Goal: Navigation & Orientation: Find specific page/section

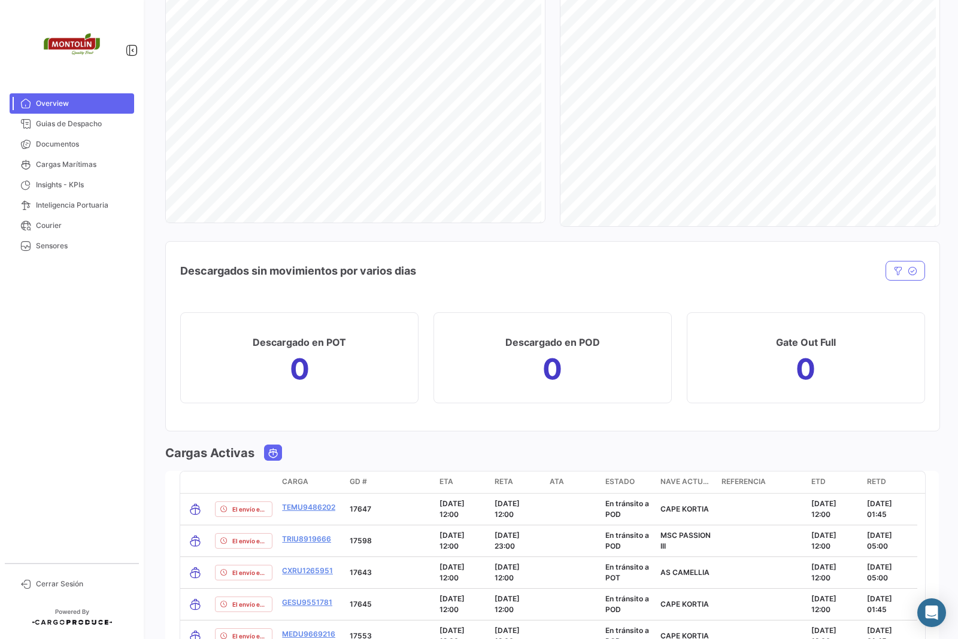
scroll to position [929, 0]
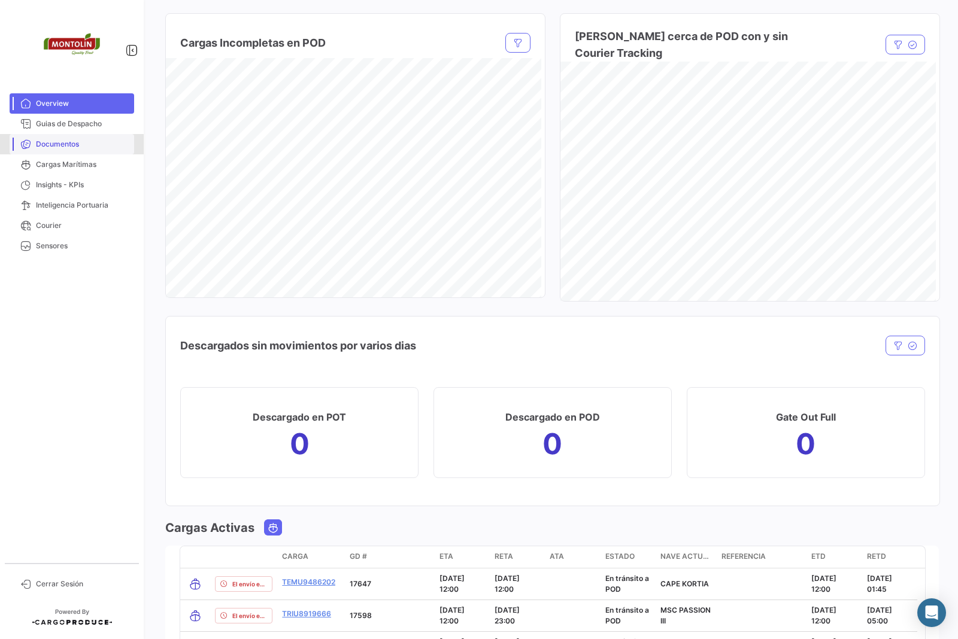
click at [55, 145] on span "Documentos" at bounding box center [82, 144] width 93 height 11
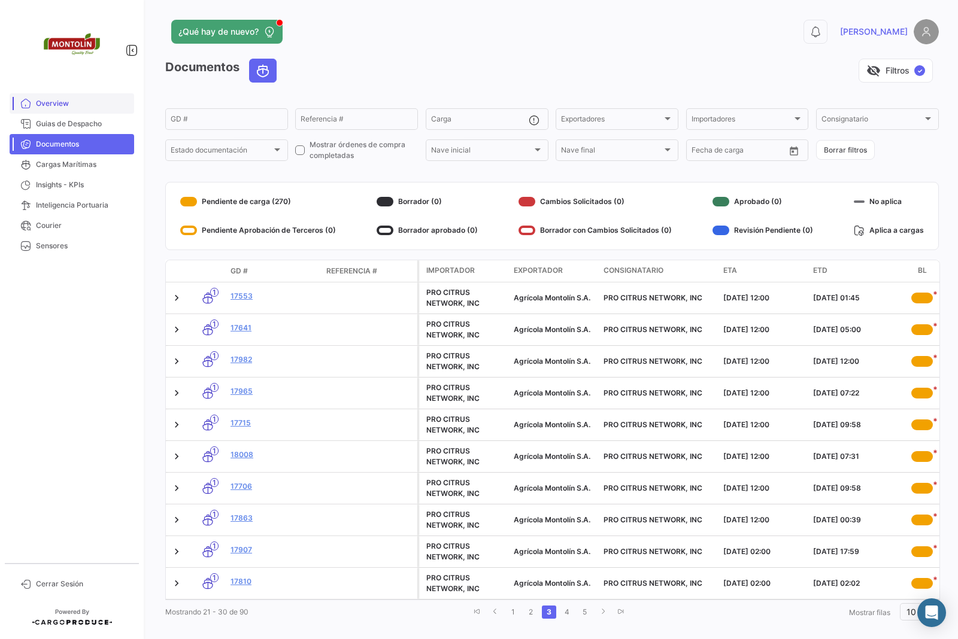
click at [60, 96] on link "Overview" at bounding box center [72, 103] width 125 height 20
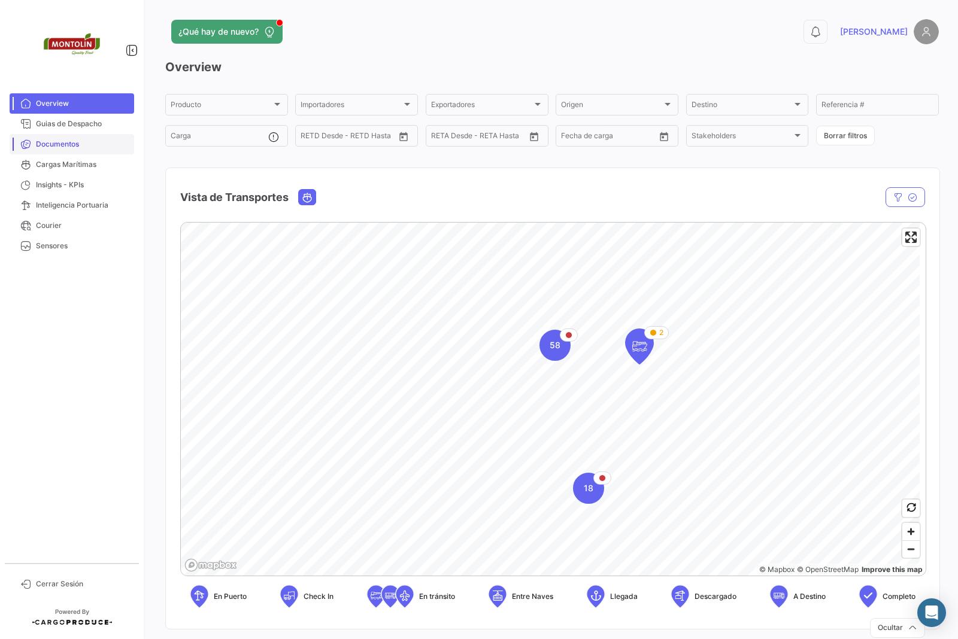
click at [71, 145] on span "Documentos" at bounding box center [82, 144] width 93 height 11
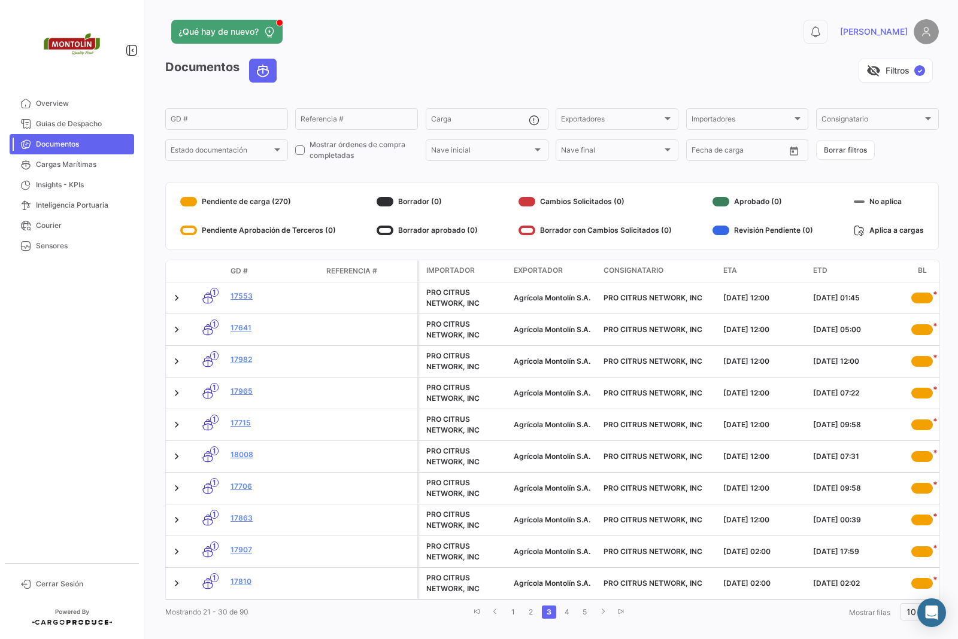
click at [913, 37] on img at bounding box center [925, 31] width 25 height 25
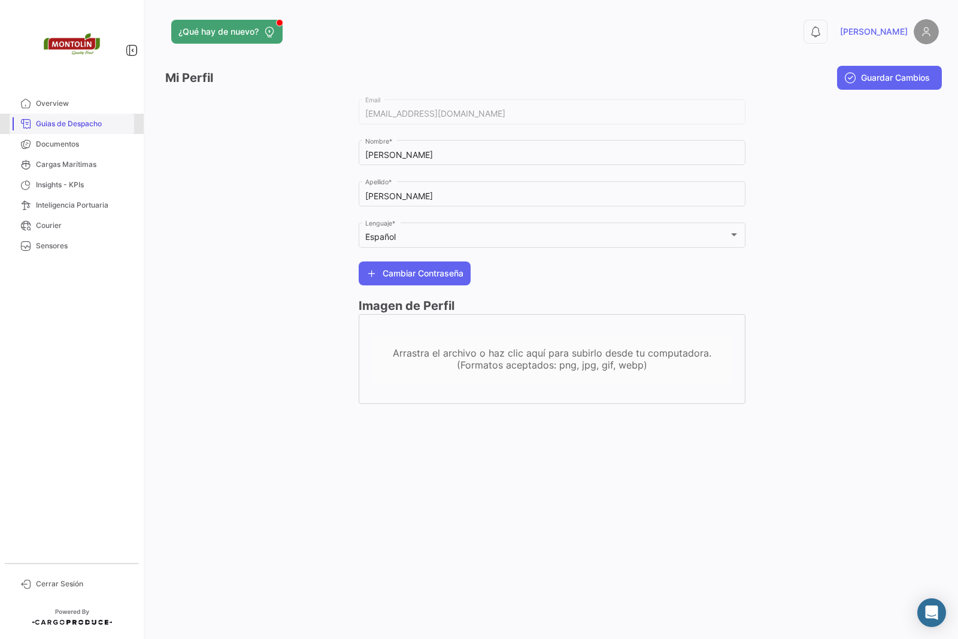
click at [69, 119] on span "Guias de Despacho" at bounding box center [82, 124] width 93 height 11
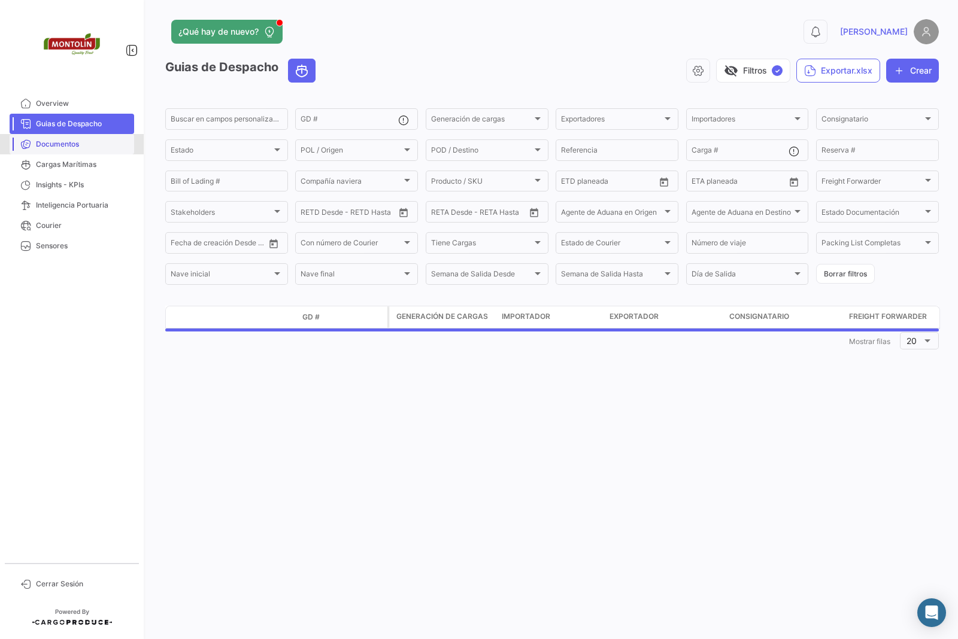
click at [68, 141] on span "Documentos" at bounding box center [82, 144] width 93 height 11
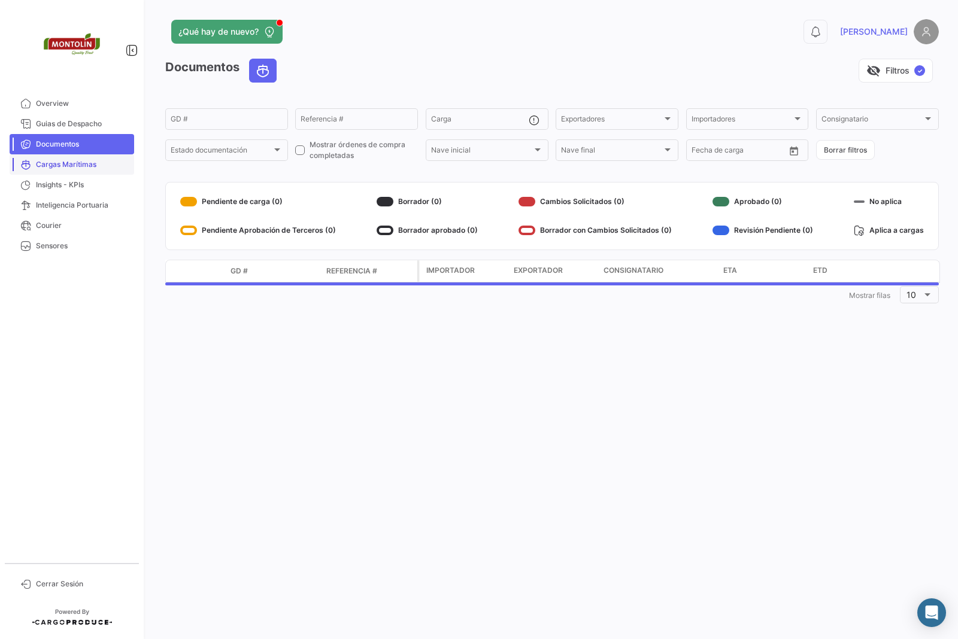
click at [64, 159] on span "Cargas Marítimas" at bounding box center [82, 164] width 93 height 11
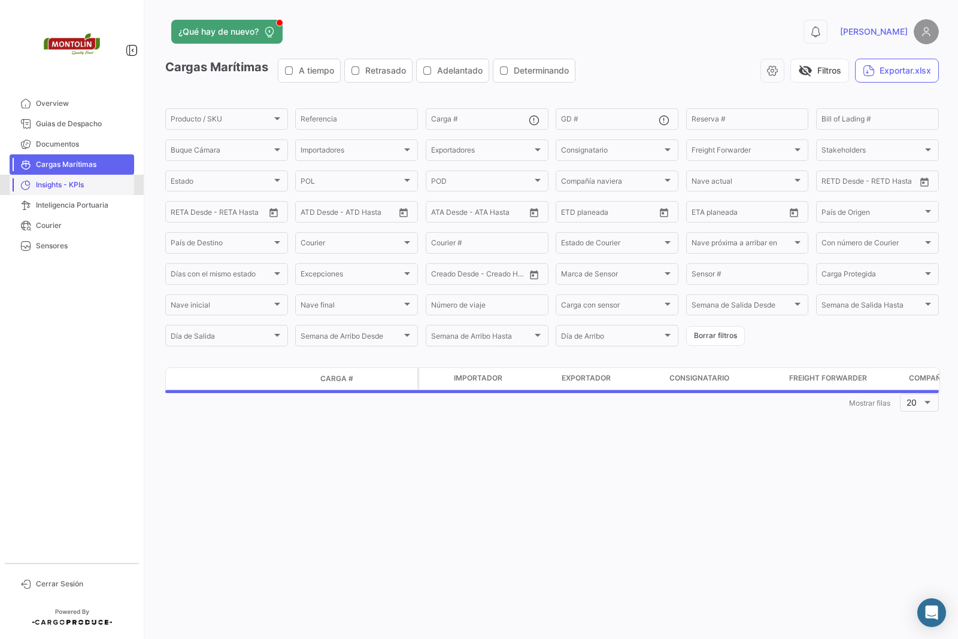
click at [54, 181] on span "Insights - KPIs" at bounding box center [82, 185] width 93 height 11
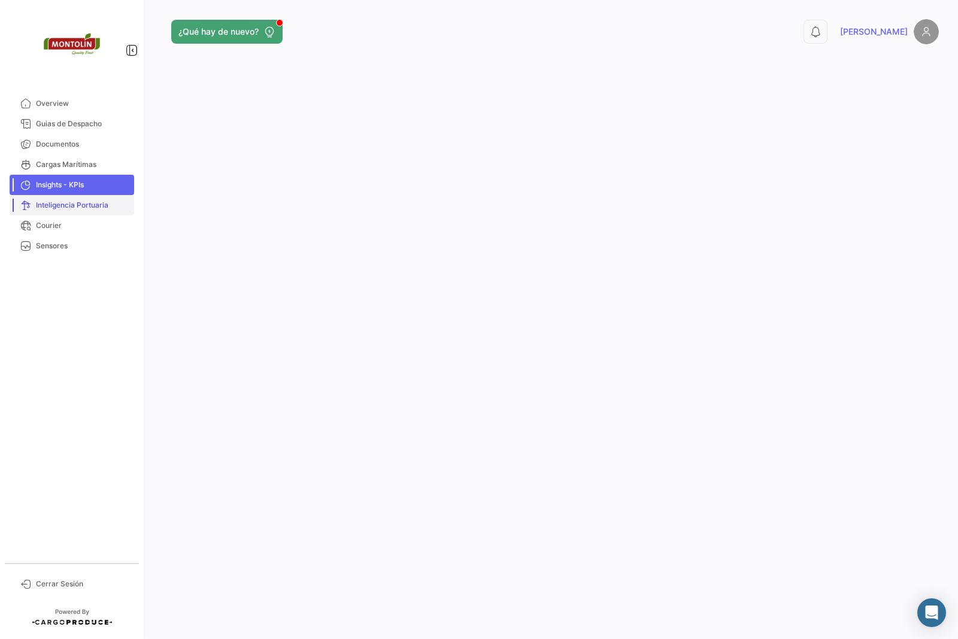
click at [84, 200] on span "Inteligencia Portuaria" at bounding box center [82, 205] width 93 height 11
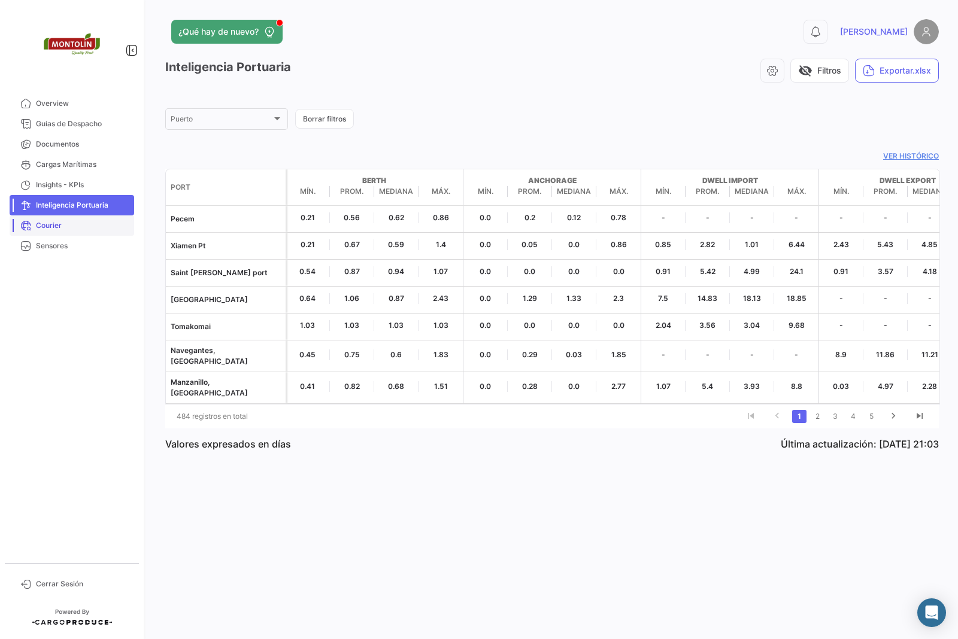
click at [42, 223] on span "Courier" at bounding box center [82, 225] width 93 height 11
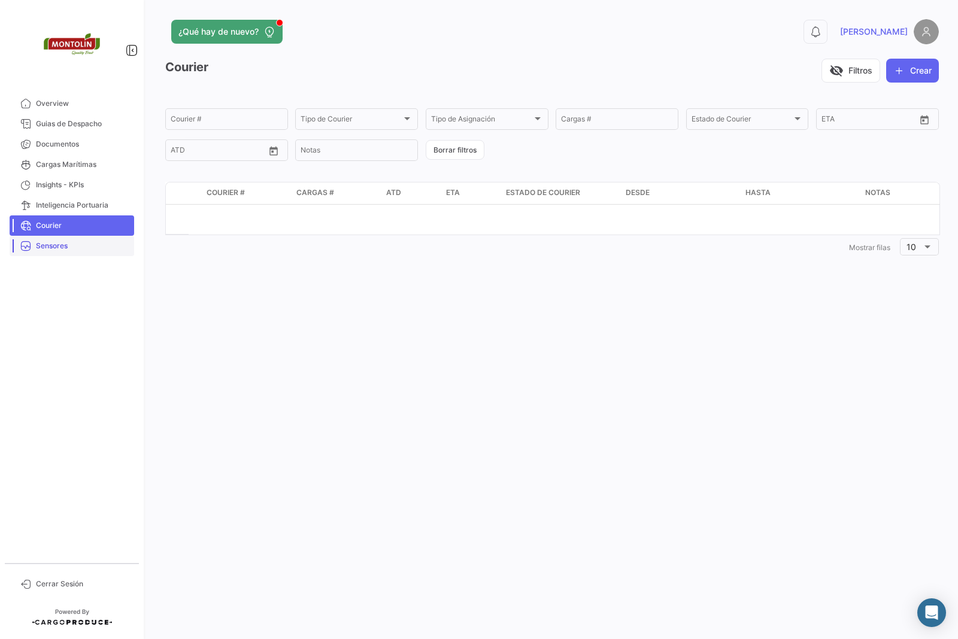
click at [41, 248] on span "Sensores" at bounding box center [82, 246] width 93 height 11
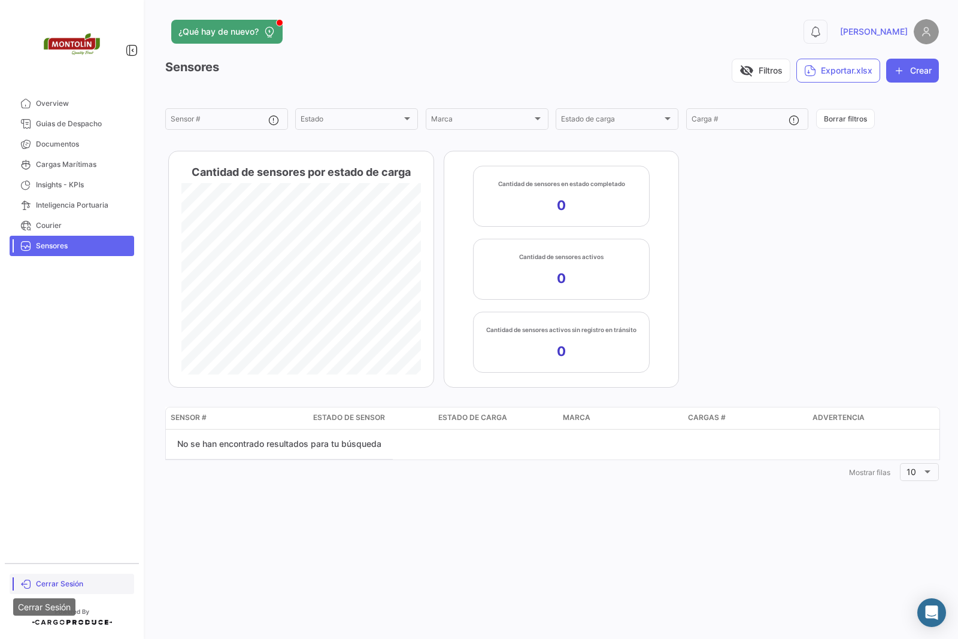
click at [27, 584] on icon at bounding box center [25, 584] width 11 height 11
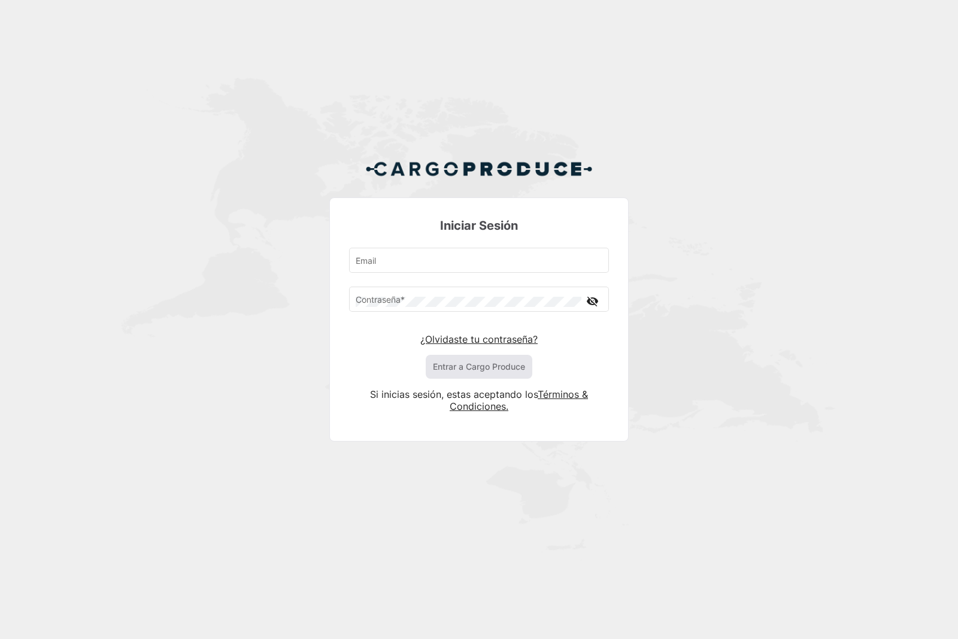
type input "[EMAIL_ADDRESS][DOMAIN_NAME]"
